Goal: Information Seeking & Learning: Learn about a topic

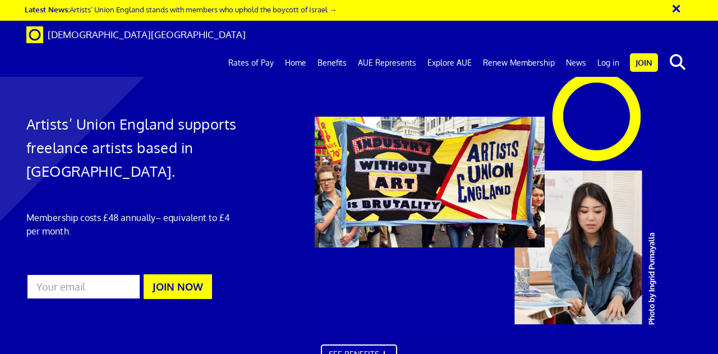
scroll to position [0, 2]
click at [263, 49] on link "Rates of Pay" at bounding box center [251, 63] width 57 height 28
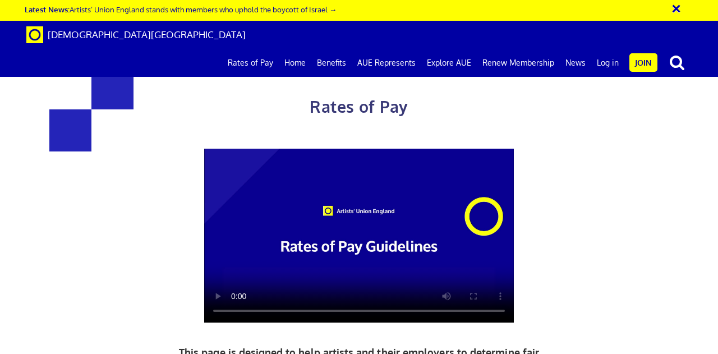
scroll to position [0, 2]
click at [384, 227] on video at bounding box center [359, 236] width 310 height 175
click at [507, 334] on div "Rates of Pay This page is designed to help artists and their employers to deter…" at bounding box center [359, 295] width 490 height 501
